Goal: Information Seeking & Learning: Learn about a topic

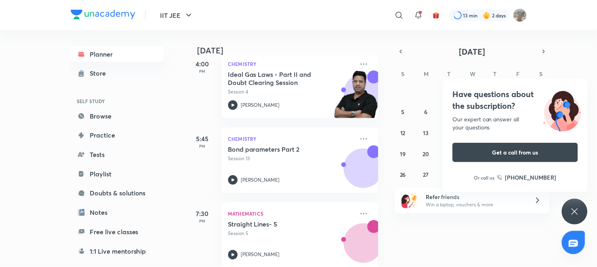
scroll to position [193, 0]
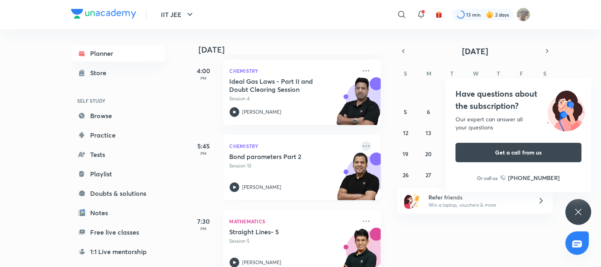
click at [361, 143] on icon at bounding box center [366, 146] width 10 height 10
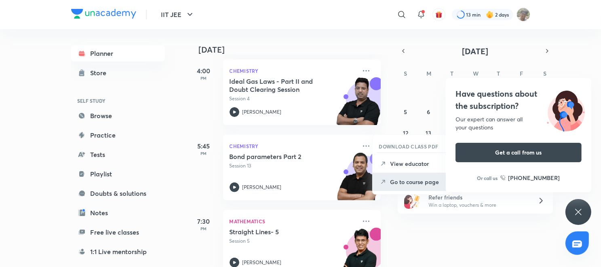
click at [387, 180] on li "Go to course page" at bounding box center [412, 181] width 80 height 18
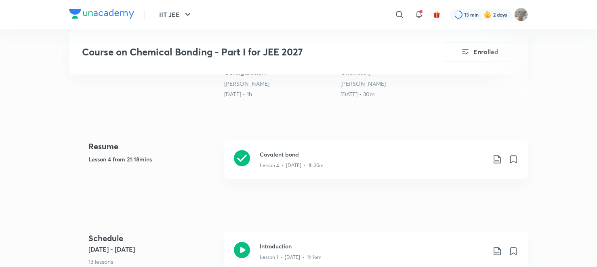
scroll to position [165, 0]
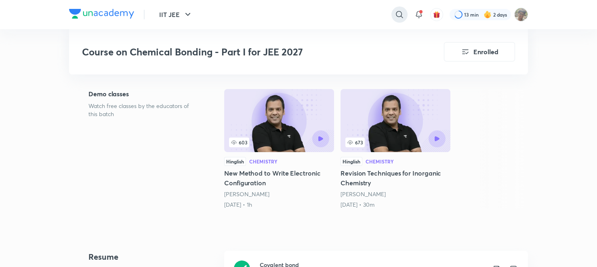
click at [399, 15] on icon at bounding box center [400, 15] width 10 height 10
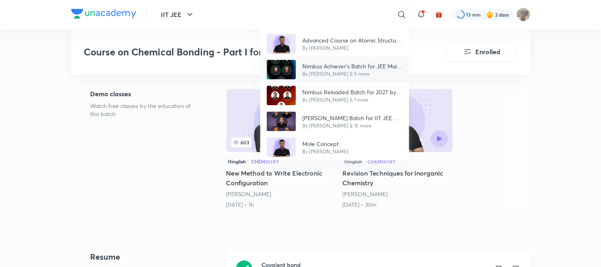
click at [350, 77] on p "By [PERSON_NAME] & 5 more" at bounding box center [352, 73] width 100 height 7
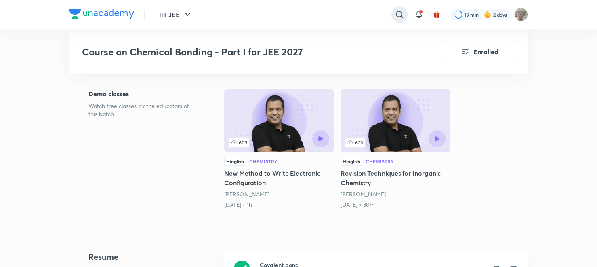
click at [404, 16] on div at bounding box center [399, 14] width 16 height 16
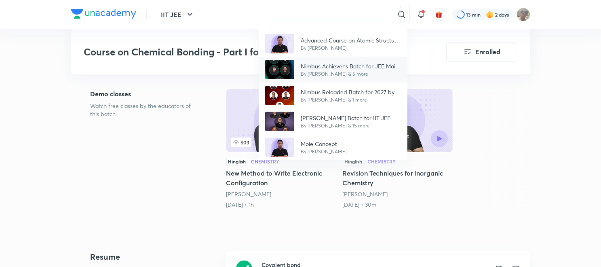
click at [351, 60] on div "Nimbus Achiever’s Batch for JEE Main and Advanced 2027 By [PERSON_NAME] & 5 more" at bounding box center [333, 70] width 149 height 26
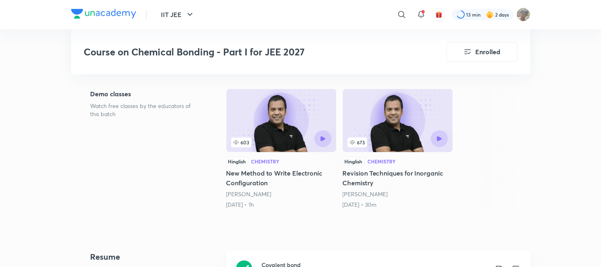
click at [351, 60] on div "Course on Chemical Bonding - Part I for JEE 2027 Enrolled" at bounding box center [300, 51] width 459 height 45
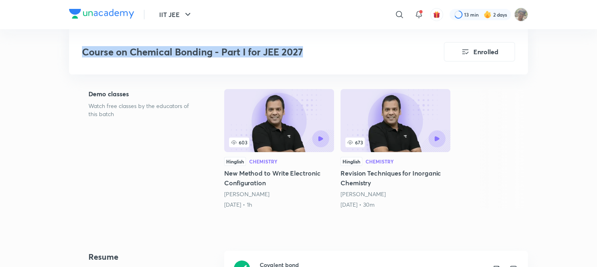
click at [351, 60] on div "Course on Chemical Bonding - Part I for JEE 2027 Enrolled" at bounding box center [298, 51] width 459 height 45
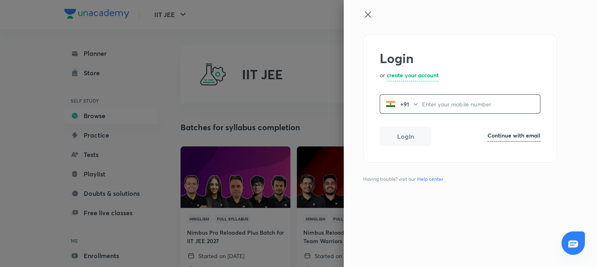
click at [366, 17] on icon at bounding box center [368, 15] width 10 height 10
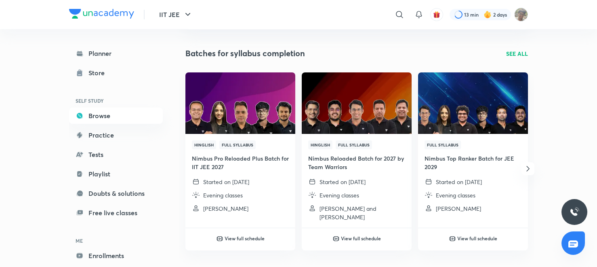
scroll to position [75, 0]
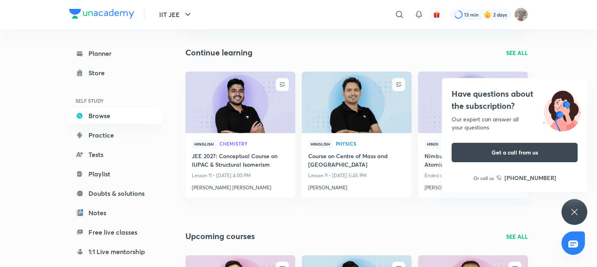
click at [579, 200] on div "Have questions about the subscription? Our expert can answer all your questions…" at bounding box center [574, 212] width 26 height 26
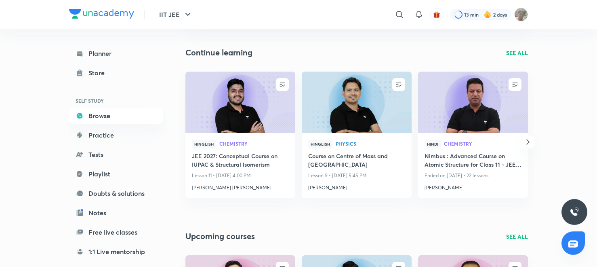
click at [527, 139] on icon "button" at bounding box center [527, 141] width 3 height 5
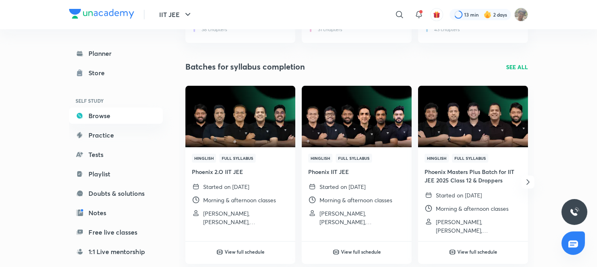
scroll to position [934, 0]
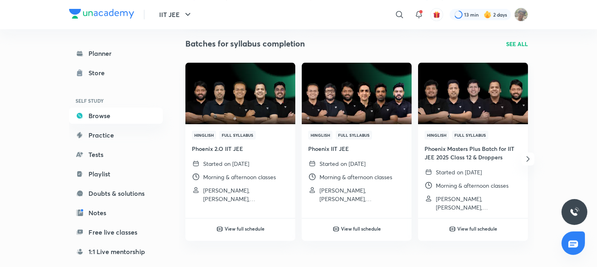
click at [522, 156] on span "button" at bounding box center [527, 159] width 13 height 10
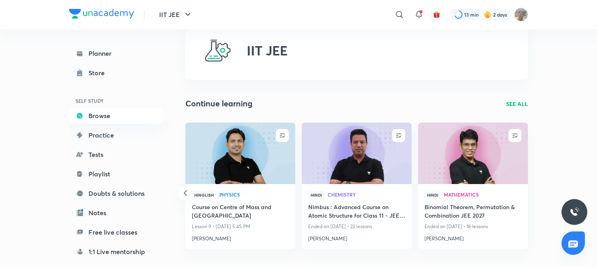
scroll to position [0, 0]
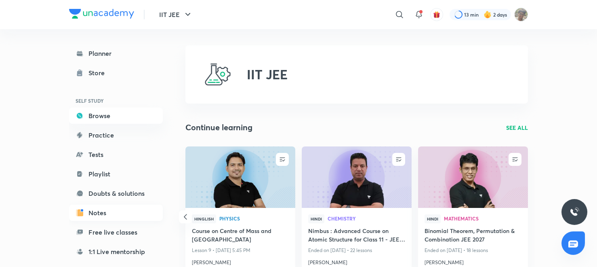
click at [105, 211] on link "Notes" at bounding box center [116, 212] width 94 height 16
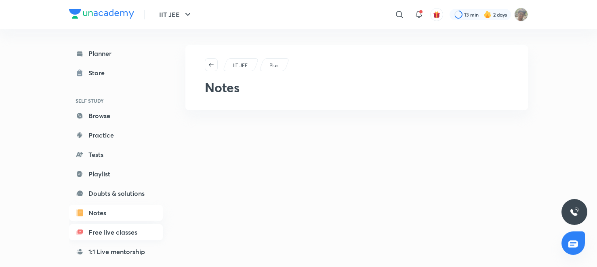
click at [110, 232] on link "Free live classes" at bounding box center [116, 232] width 94 height 16
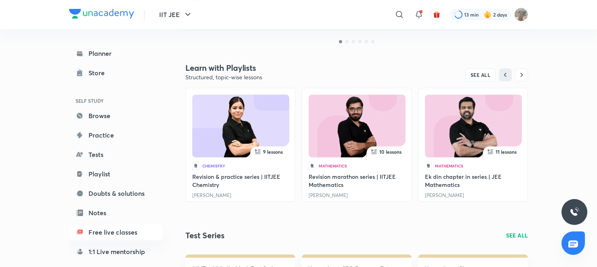
scroll to position [241, 0]
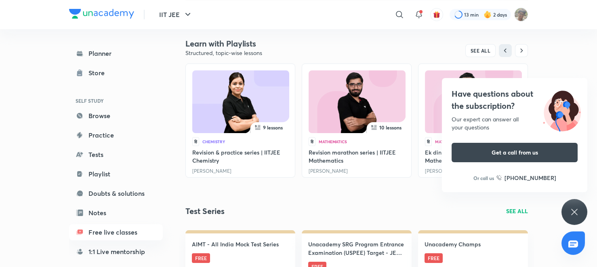
click at [566, 214] on div "Have questions about the subscription? Our expert can answer all your questions…" at bounding box center [574, 212] width 26 height 26
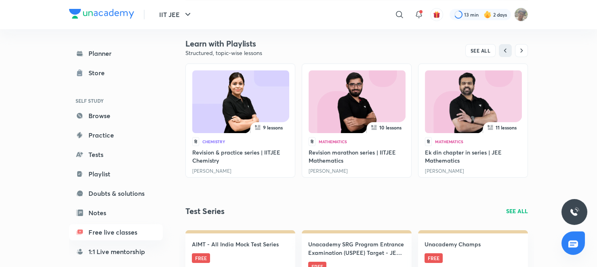
click at [489, 118] on icon at bounding box center [498, 125] width 48 height 18
click at [492, 106] on img at bounding box center [473, 103] width 69 height 63
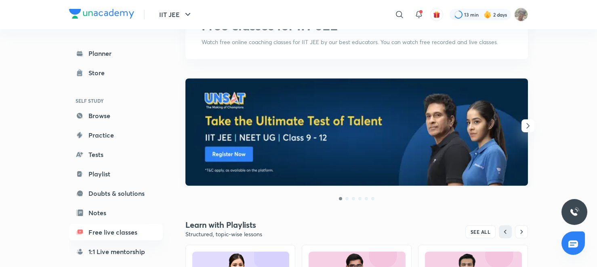
scroll to position [0, 0]
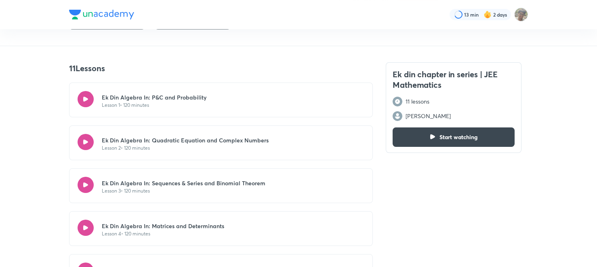
scroll to position [161, 0]
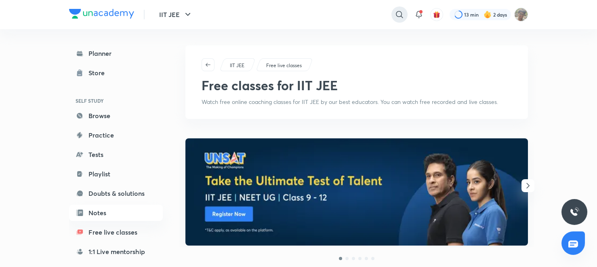
click at [395, 13] on icon at bounding box center [400, 15] width 10 height 10
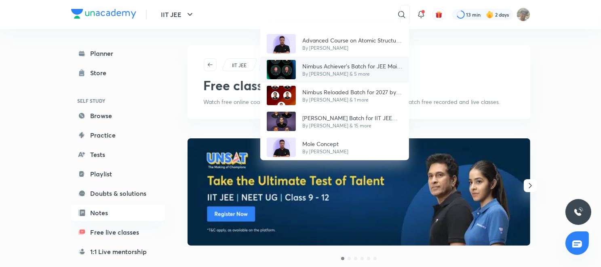
click at [354, 77] on div "Nimbus Achiever’s Batch for JEE Main and Advanced 2027 By [PERSON_NAME] & 5 more" at bounding box center [334, 70] width 149 height 26
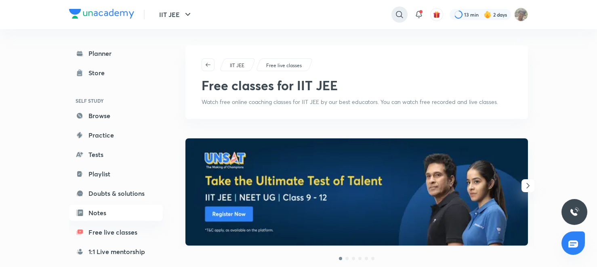
click at [400, 16] on icon at bounding box center [399, 14] width 7 height 7
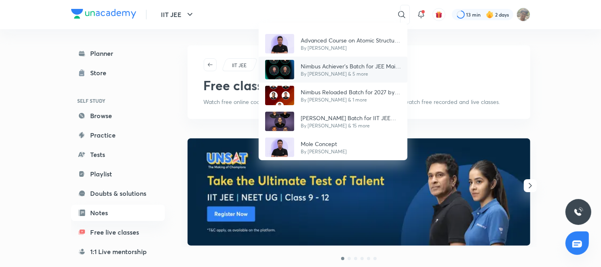
click at [356, 68] on p "Nimbus Achiever’s Batch for JEE Main and Advanced 2027" at bounding box center [351, 66] width 100 height 8
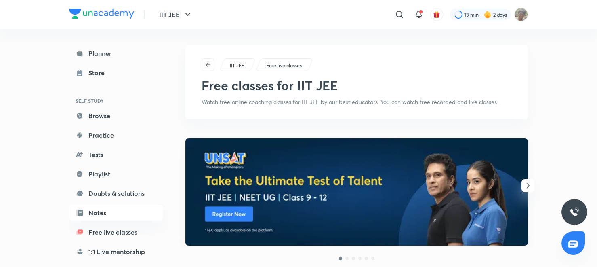
click at [356, 68] on div "IIT JEE Free live classes Free classes for IIT JEE Watch free online coaching c…" at bounding box center [356, 82] width 343 height 74
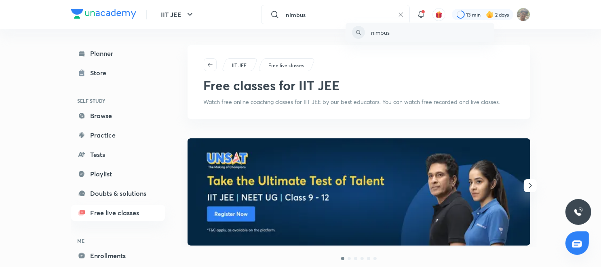
type input "nimbus"
click at [414, 39] on div "nimbus" at bounding box center [419, 32] width 149 height 19
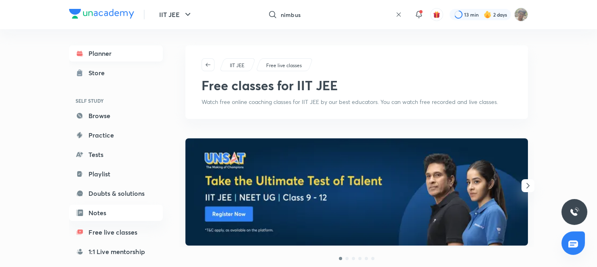
click at [128, 60] on link "Planner" at bounding box center [116, 53] width 94 height 16
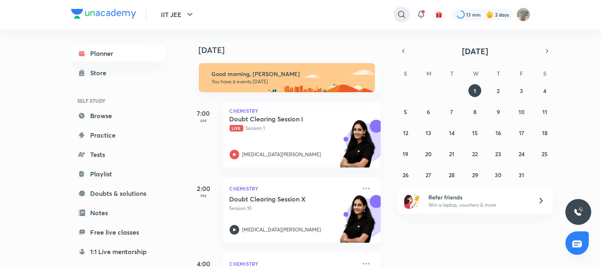
click at [399, 19] on icon at bounding box center [402, 15] width 10 height 10
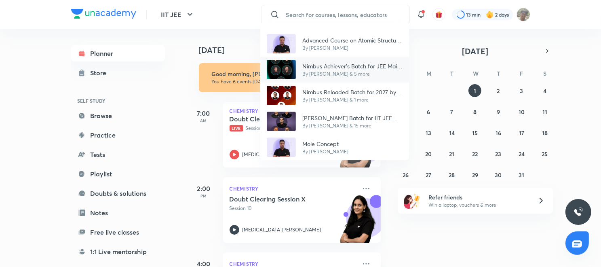
click at [356, 68] on p "Nimbus Achiever’s Batch for JEE Main and Advanced 2027" at bounding box center [352, 66] width 100 height 8
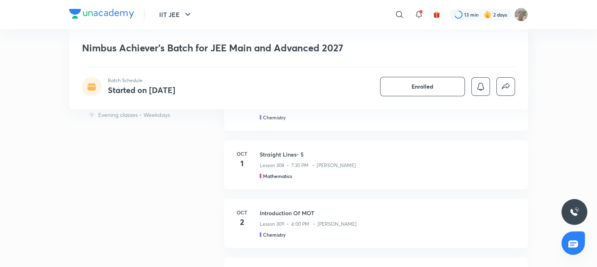
scroll to position [643, 0]
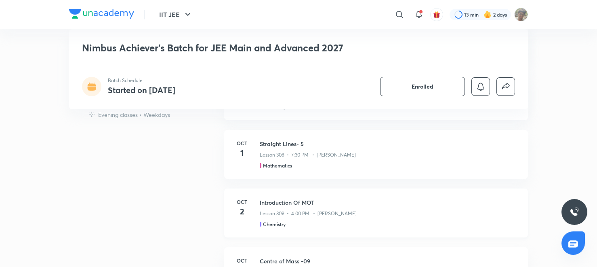
click at [282, 206] on div "Lesson 309 • 4:00 PM • [PERSON_NAME]" at bounding box center [389, 211] width 259 height 11
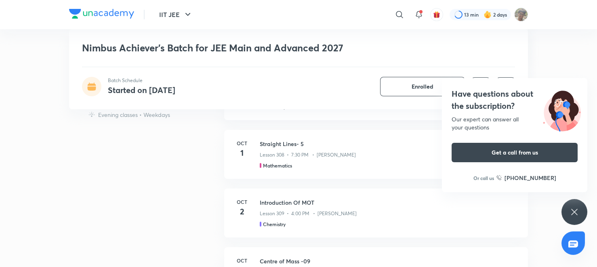
scroll to position [877, 0]
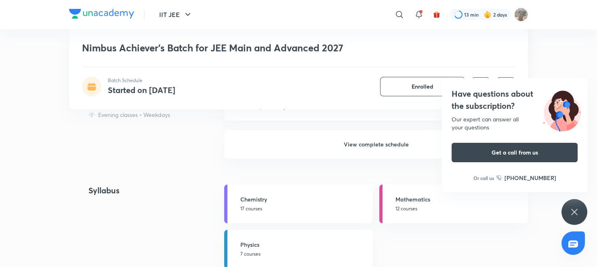
click at [337, 147] on h6 "View complete schedule" at bounding box center [376, 144] width 304 height 28
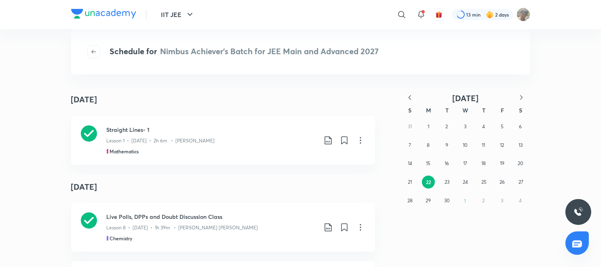
click at [520, 98] on icon "button" at bounding box center [521, 97] width 8 height 8
click at [487, 128] on button "2" at bounding box center [483, 126] width 13 height 13
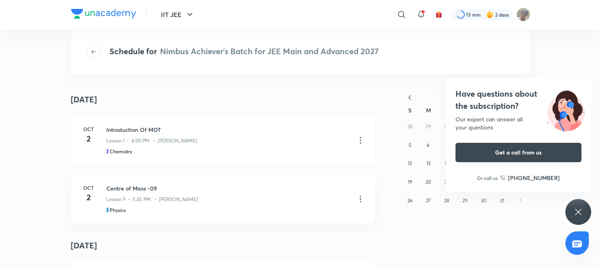
click at [356, 140] on icon at bounding box center [360, 140] width 10 height 10
click at [332, 166] on li "Go to course page" at bounding box center [313, 159] width 93 height 15
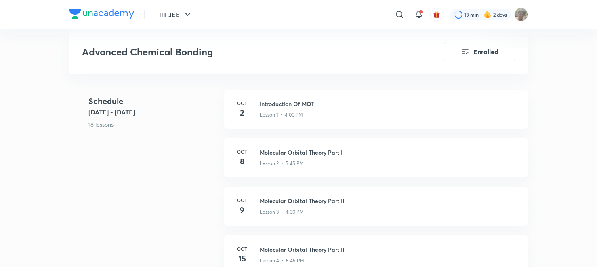
scroll to position [321, 0]
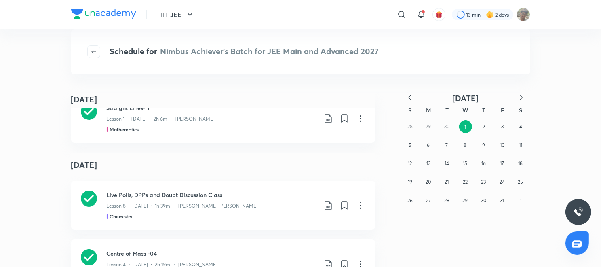
scroll to position [1126, 0]
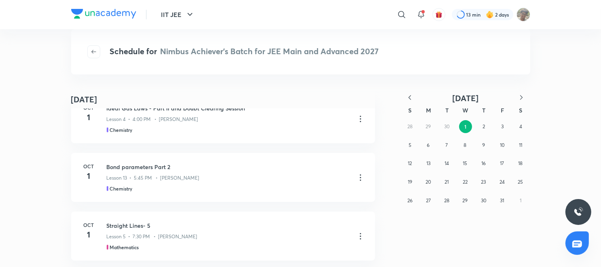
click at [410, 100] on icon "button" at bounding box center [410, 97] width 8 height 8
click at [410, 98] on icon "button" at bounding box center [410, 97] width 8 height 8
click at [479, 179] on button "24" at bounding box center [483, 181] width 13 height 13
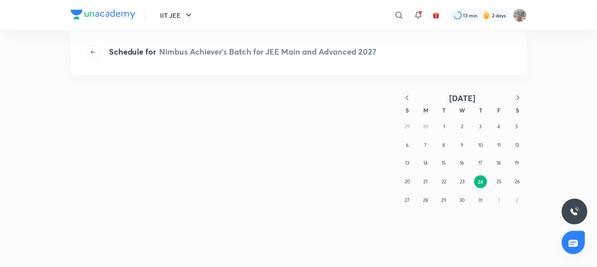
scroll to position [0, 0]
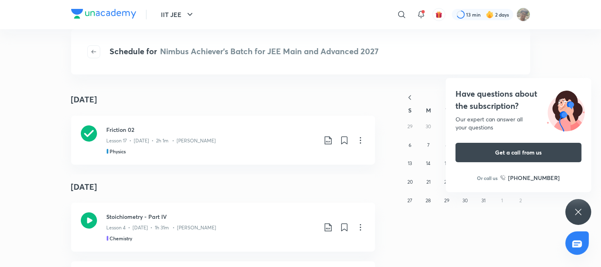
click at [514, 97] on h4 "Have questions about the subscription?" at bounding box center [518, 100] width 126 height 24
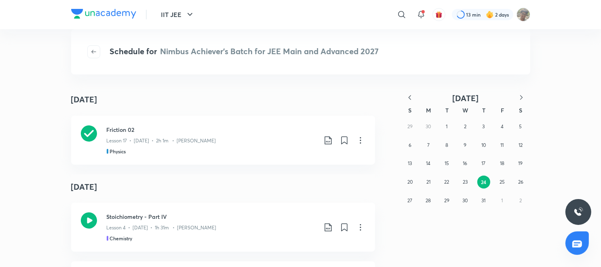
click at [519, 98] on icon "button" at bounding box center [521, 97] width 8 height 8
click at [447, 145] on abbr "5" at bounding box center [446, 145] width 3 height 6
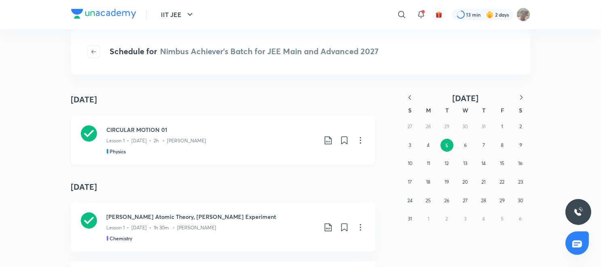
click at [357, 142] on icon at bounding box center [360, 140] width 10 height 10
click at [324, 157] on li "Go to course page" at bounding box center [313, 159] width 93 height 15
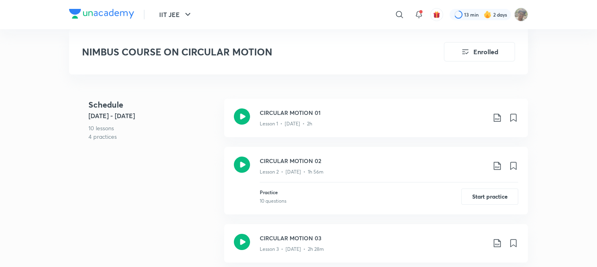
scroll to position [315, 0]
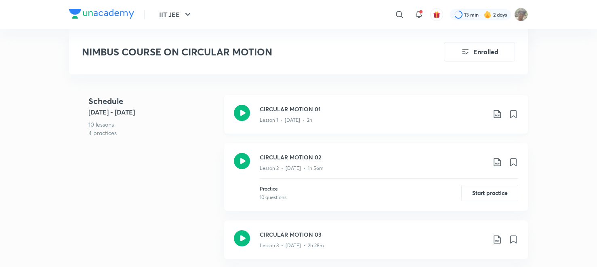
click at [248, 109] on icon at bounding box center [242, 113] width 16 height 16
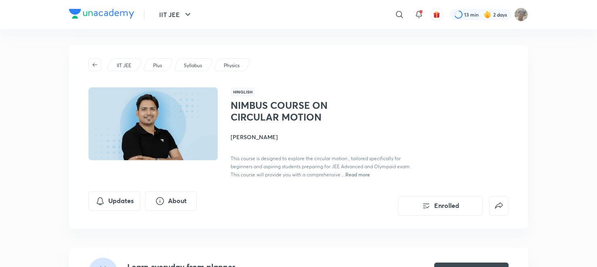
drag, startPoint x: 582, startPoint y: 46, endPoint x: 600, endPoint y: 48, distance: 17.5
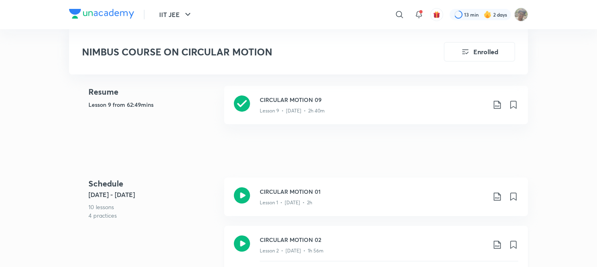
click at [247, 239] on icon at bounding box center [242, 243] width 16 height 16
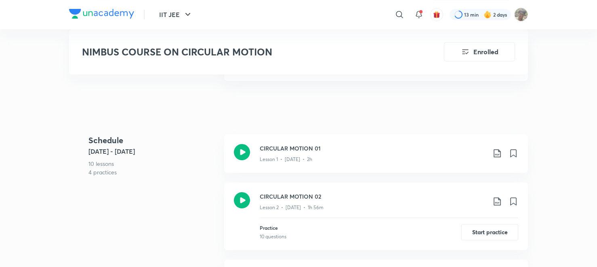
scroll to position [278, 0]
